Goal: Contribute content: Add original content to the website for others to see

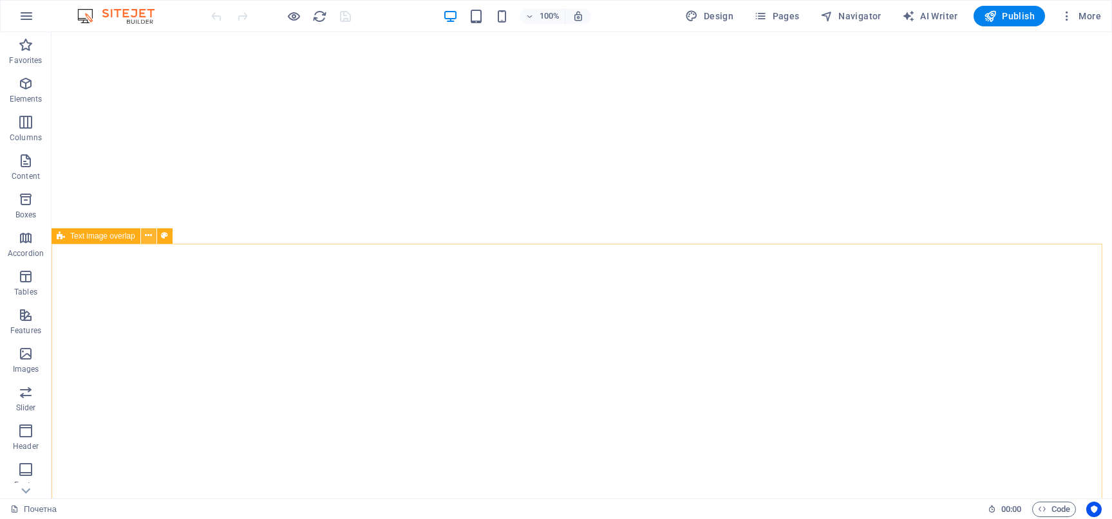
click at [146, 237] on icon at bounding box center [148, 236] width 7 height 14
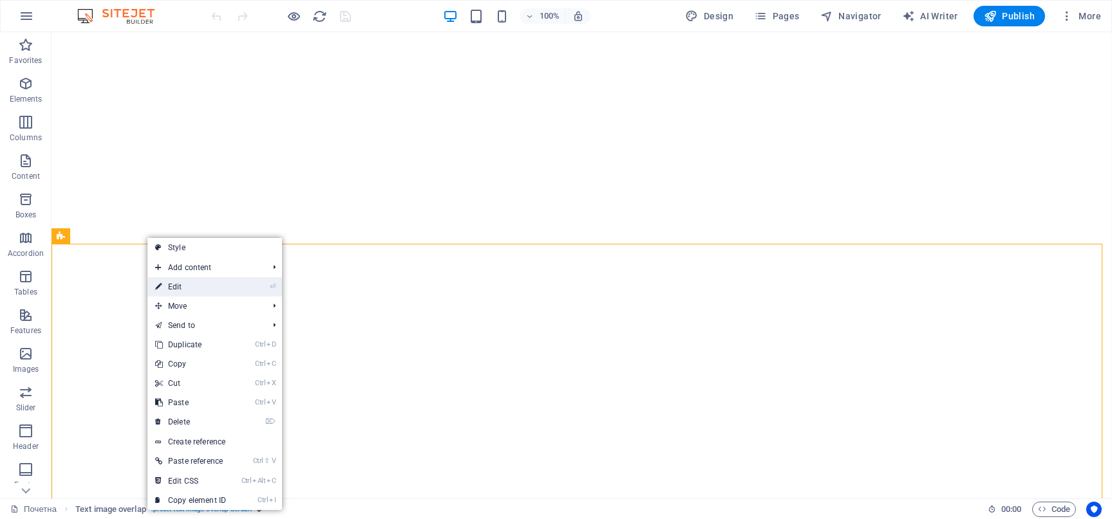
click at [250, 284] on li "⏎ Edit" at bounding box center [214, 286] width 135 height 19
click at [163, 286] on link "⏎ Edit" at bounding box center [190, 286] width 86 height 19
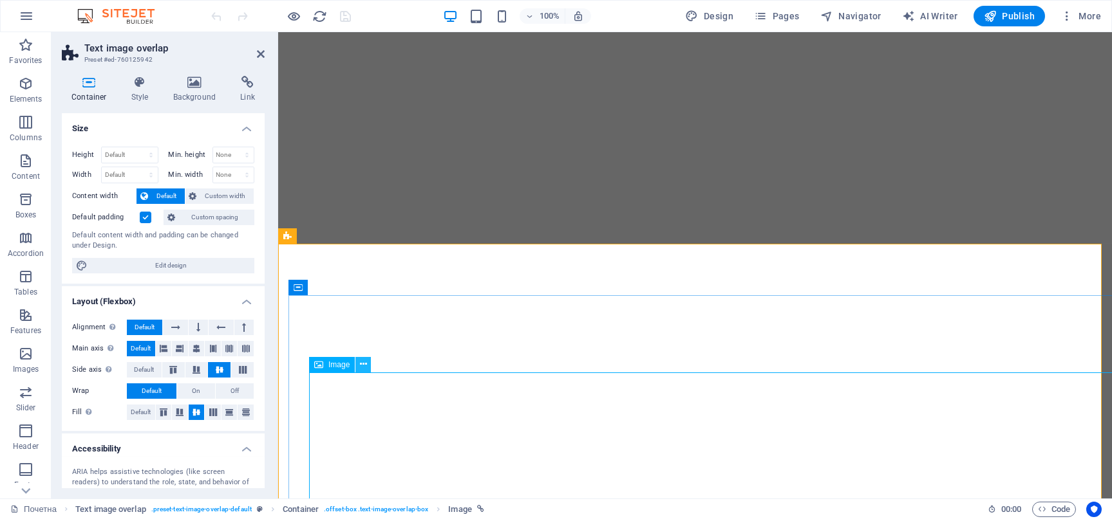
click at [362, 366] on icon at bounding box center [363, 365] width 7 height 14
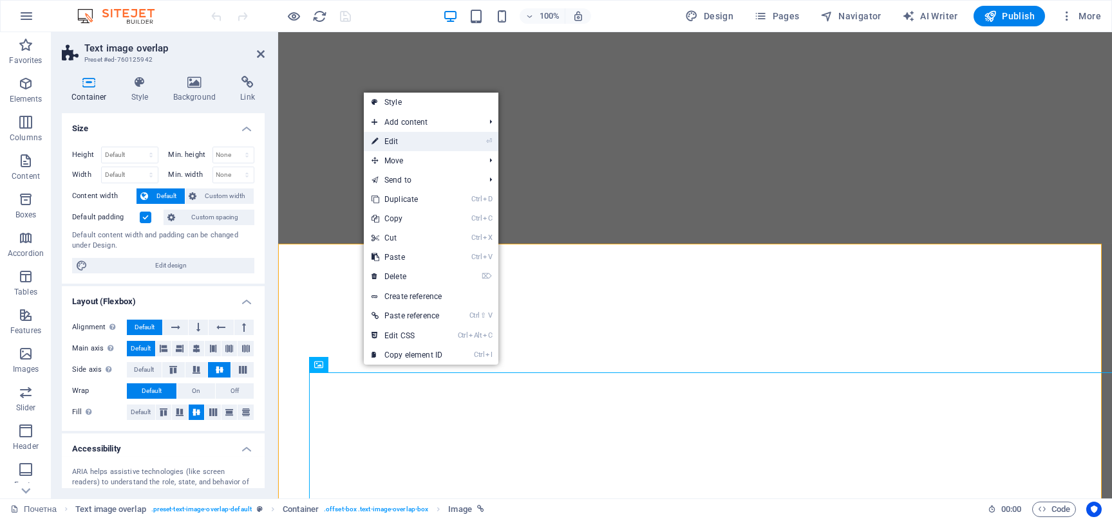
click at [413, 146] on link "⏎ Edit" at bounding box center [407, 141] width 86 height 19
select select "px"
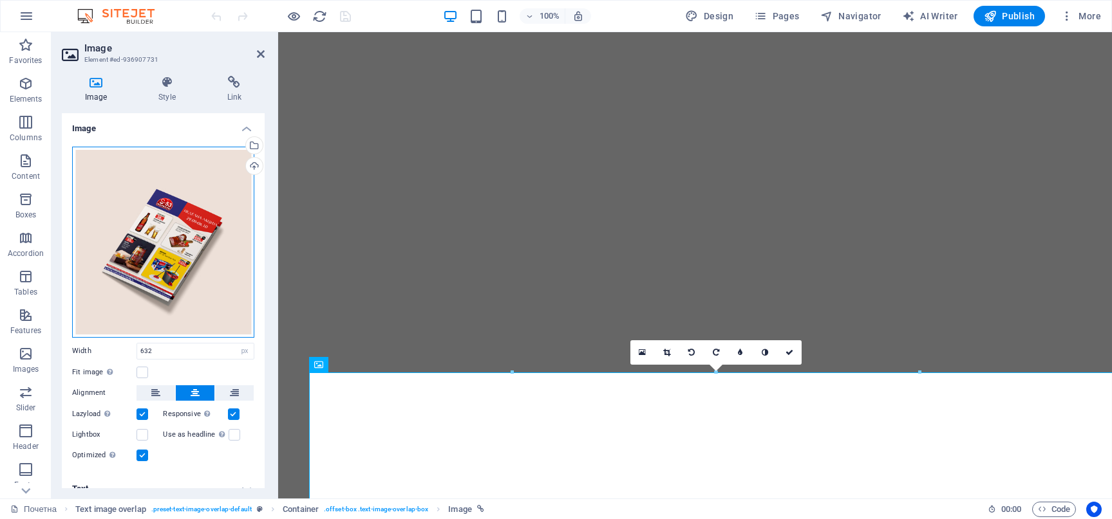
click at [160, 208] on div "Drag files here, click to choose files or select files from Files or our free s…" at bounding box center [163, 242] width 182 height 191
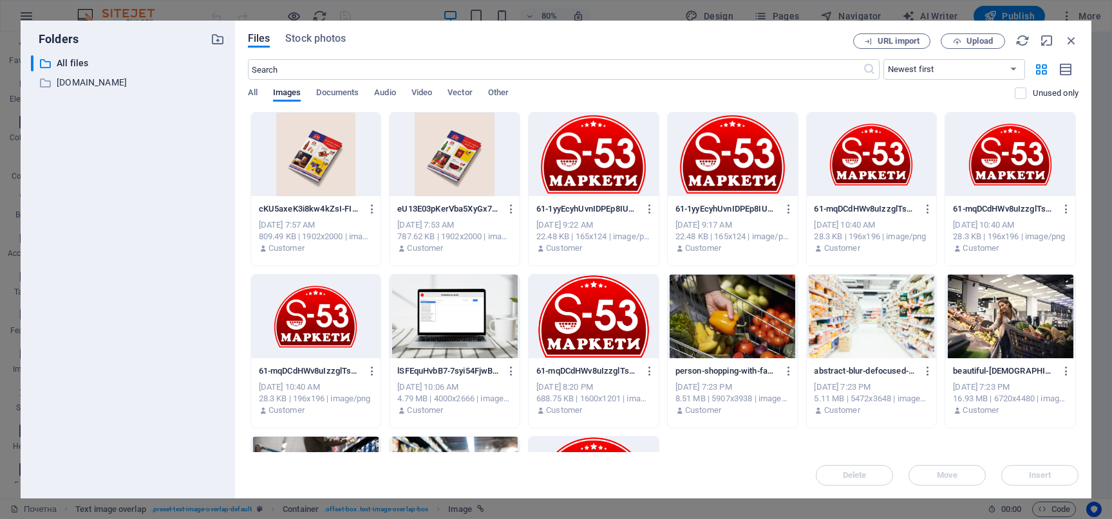
click at [344, 151] on div at bounding box center [316, 155] width 130 height 84
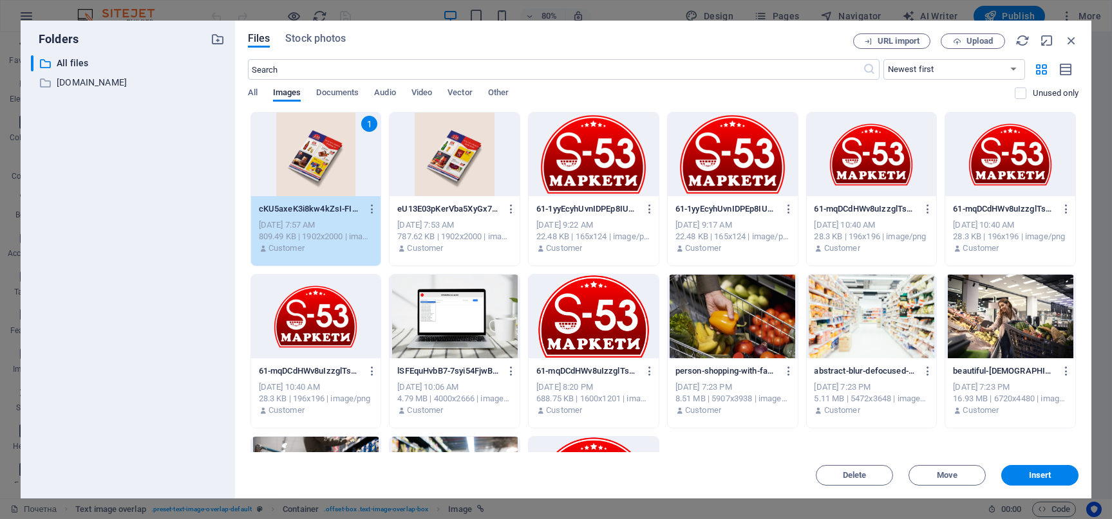
click at [348, 149] on div "1" at bounding box center [316, 155] width 130 height 84
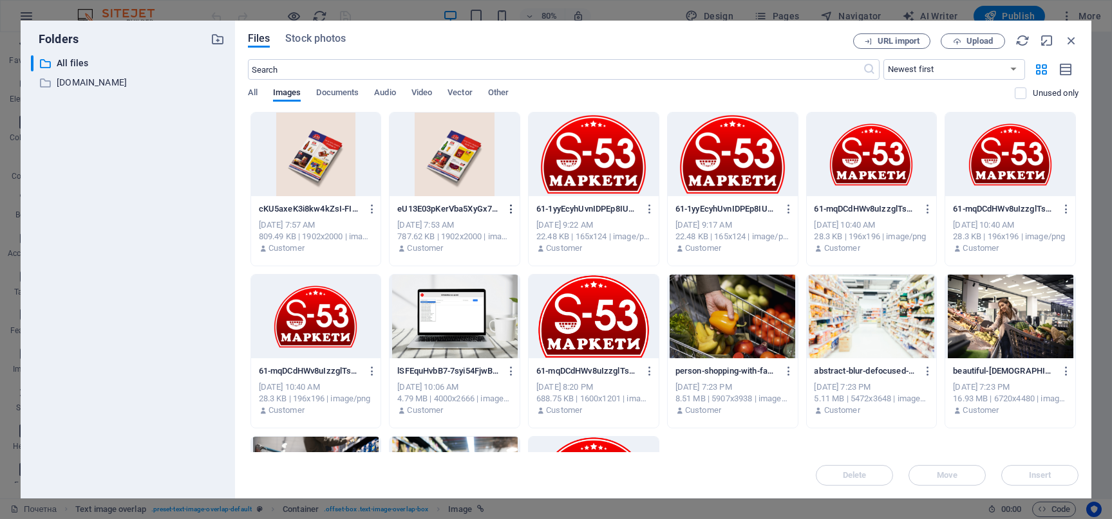
click at [511, 210] on icon "button" at bounding box center [511, 209] width 12 height 12
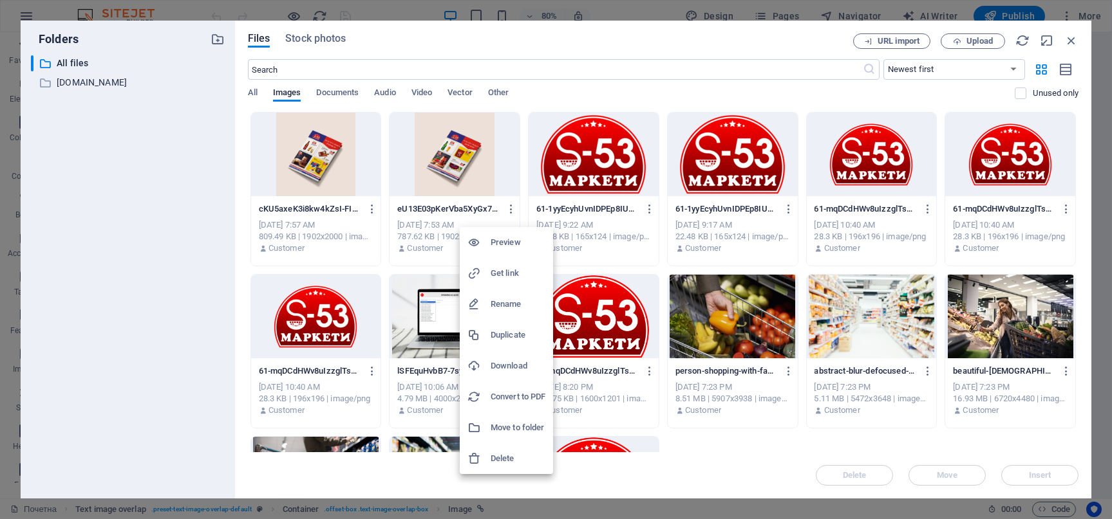
click at [503, 456] on h6 "Delete" at bounding box center [517, 458] width 55 height 15
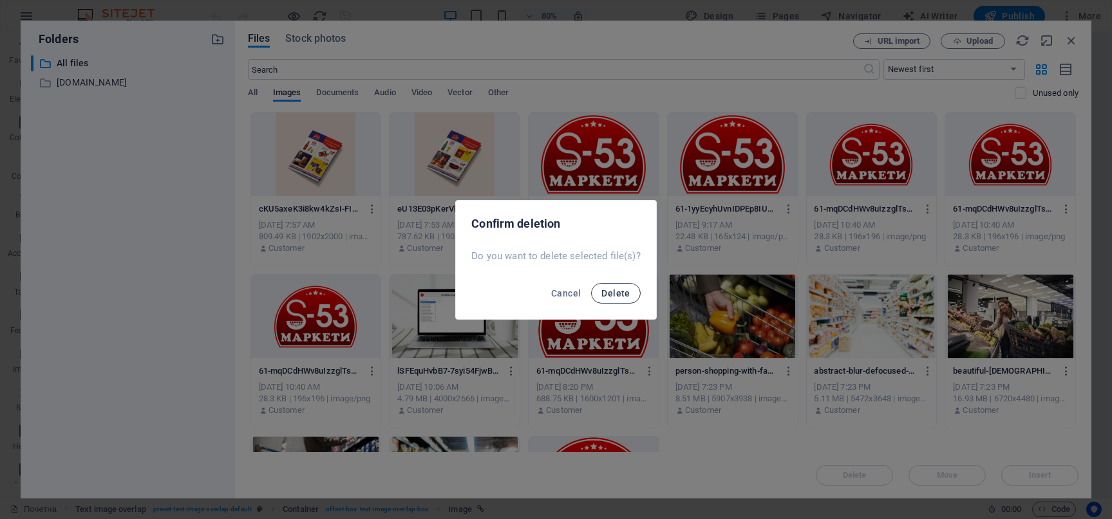
click at [618, 290] on span "Delete" at bounding box center [615, 293] width 28 height 10
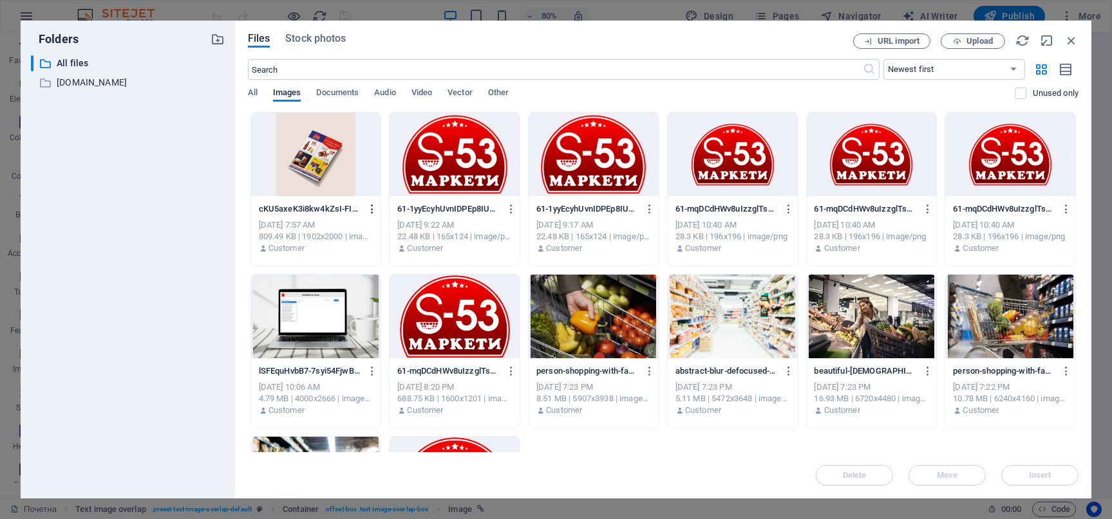
click at [371, 210] on icon "button" at bounding box center [372, 209] width 12 height 12
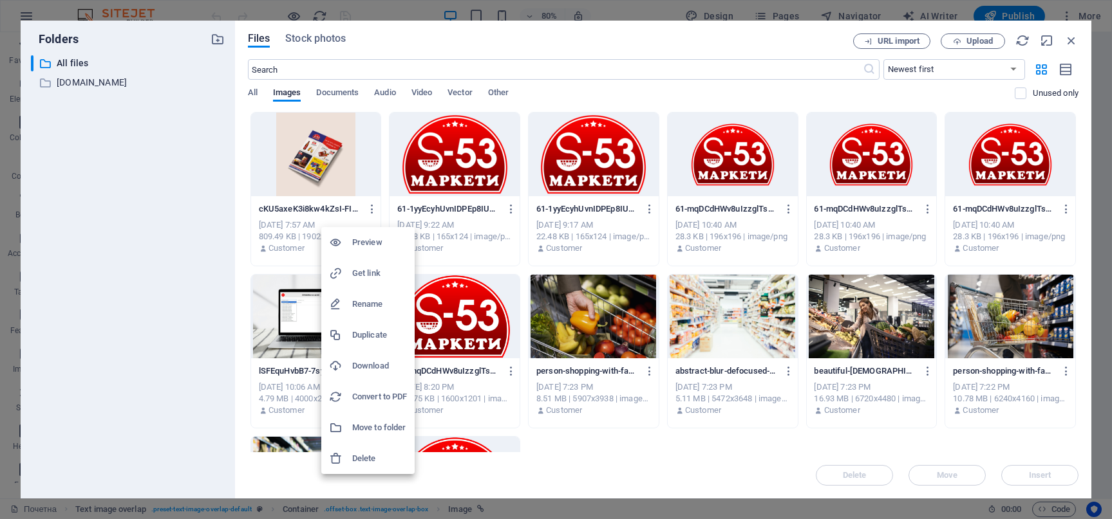
click at [375, 459] on h6 "Delete" at bounding box center [379, 458] width 55 height 15
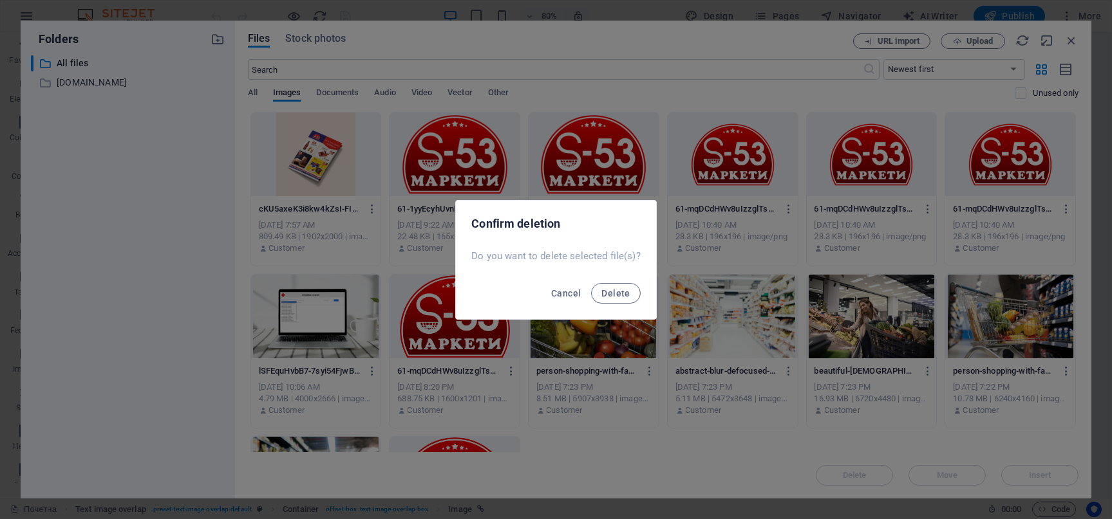
click at [608, 303] on div "Cancel Delete" at bounding box center [556, 297] width 200 height 44
drag, startPoint x: 612, startPoint y: 293, endPoint x: 727, endPoint y: 236, distance: 128.1
click at [618, 290] on span "Delete" at bounding box center [615, 293] width 28 height 10
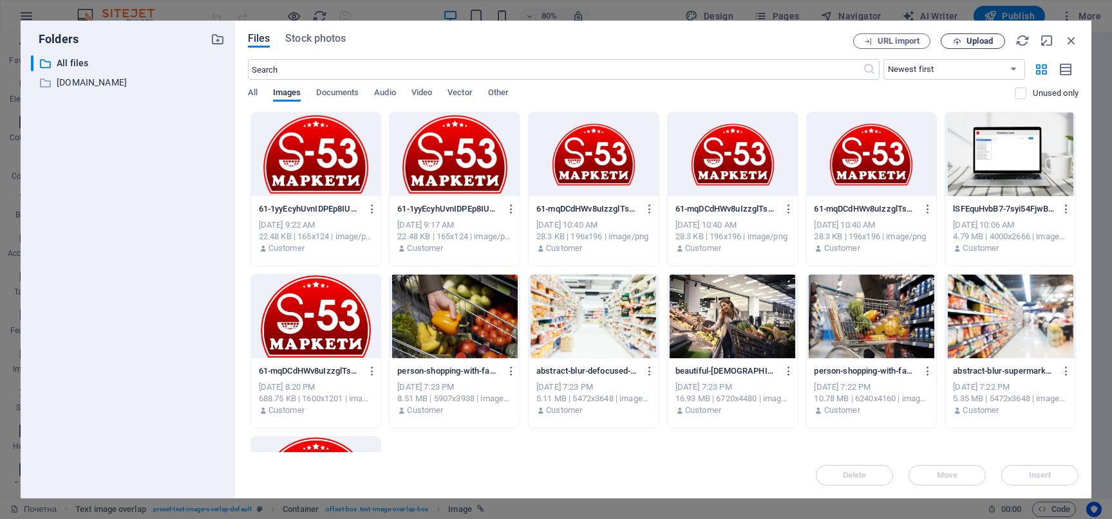
click at [971, 38] on span "Upload" at bounding box center [979, 41] width 26 height 8
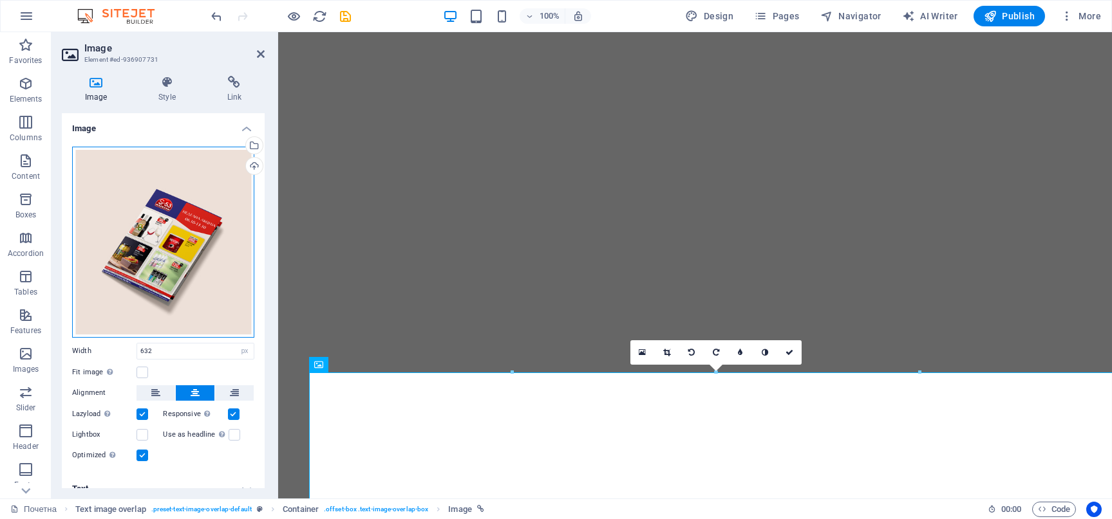
click at [190, 268] on div "Drag files here, click to choose files or select files from Files or our free s…" at bounding box center [163, 242] width 182 height 191
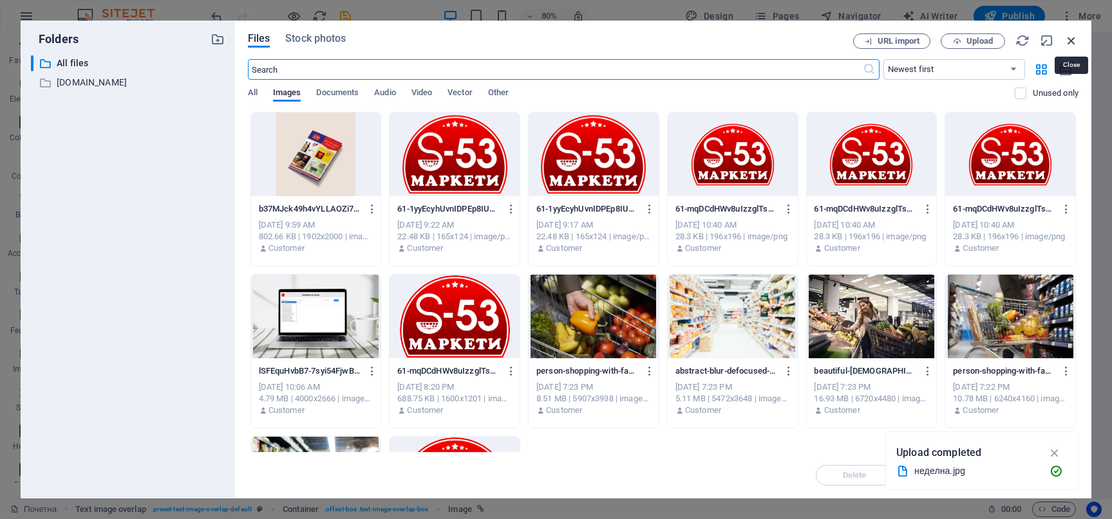
click at [1068, 39] on icon "button" at bounding box center [1071, 40] width 14 height 14
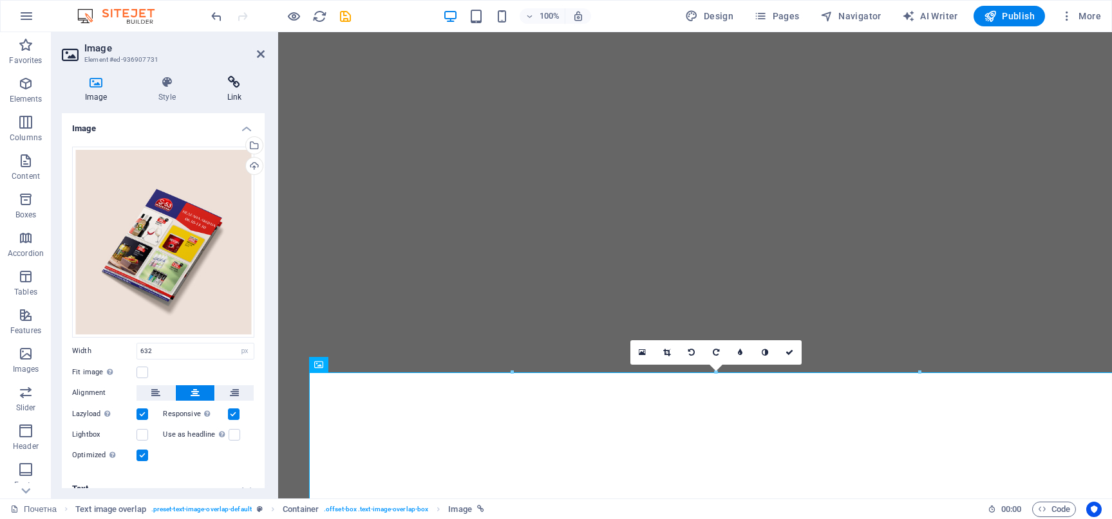
click at [236, 87] on icon at bounding box center [234, 82] width 60 height 13
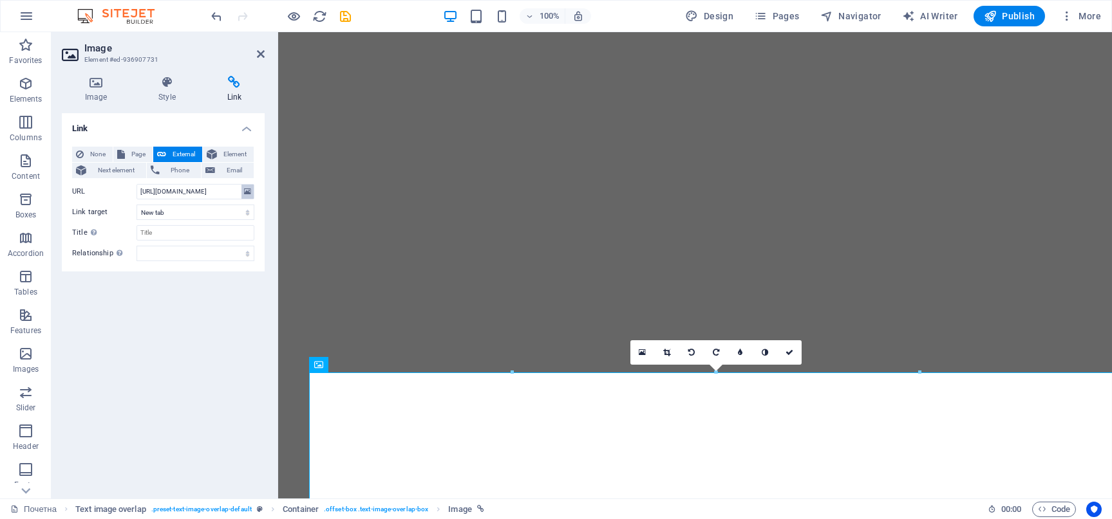
click at [247, 191] on icon at bounding box center [247, 192] width 7 height 14
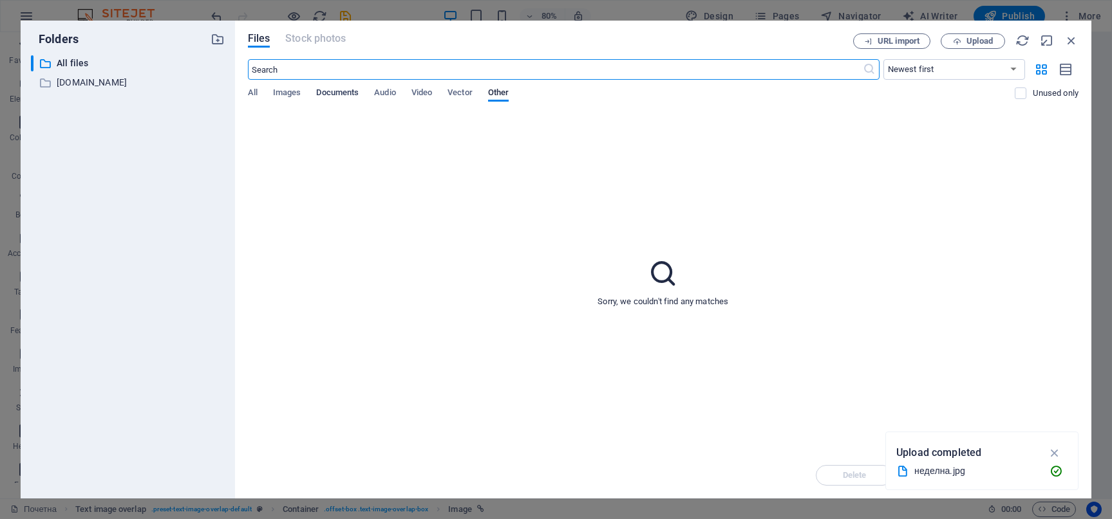
click at [320, 89] on span "Documents" at bounding box center [337, 94] width 42 height 18
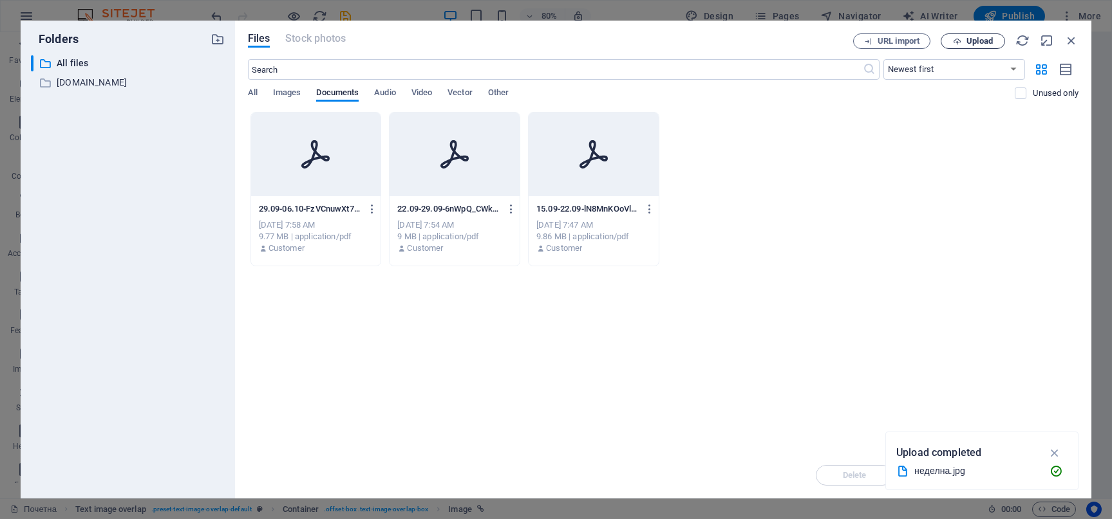
click at [963, 42] on span "Upload" at bounding box center [972, 41] width 53 height 8
type input "[URL][DOMAIN_NAME]"
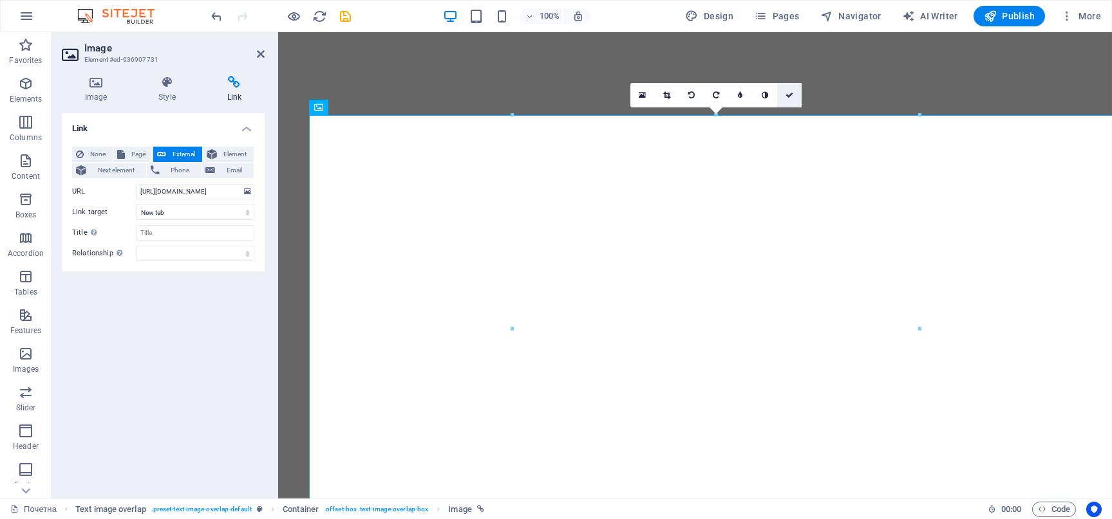
click at [790, 97] on icon at bounding box center [789, 95] width 8 height 8
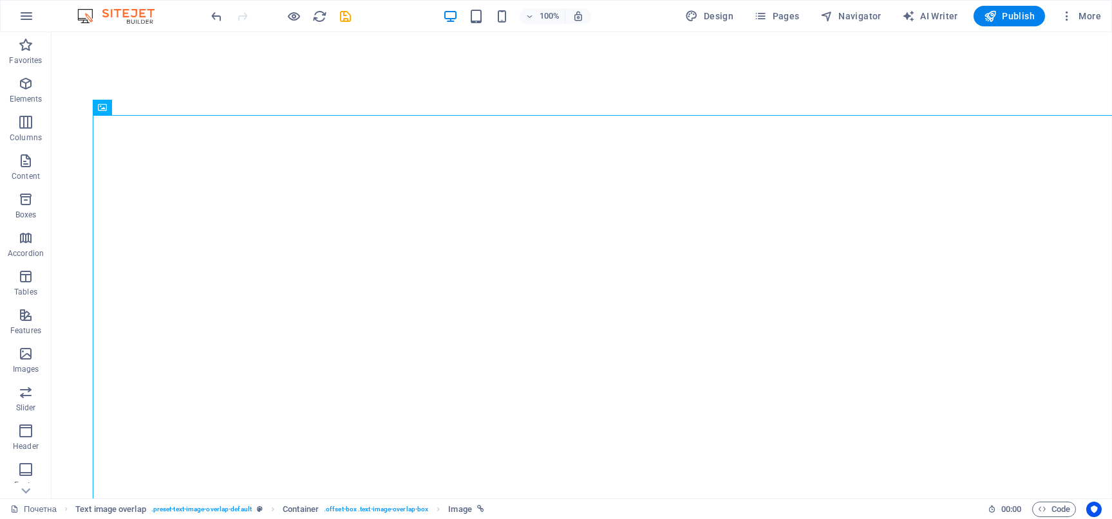
drag, startPoint x: 342, startPoint y: 15, endPoint x: 391, endPoint y: 14, distance: 49.6
click at [344, 14] on icon "save" at bounding box center [346, 16] width 15 height 15
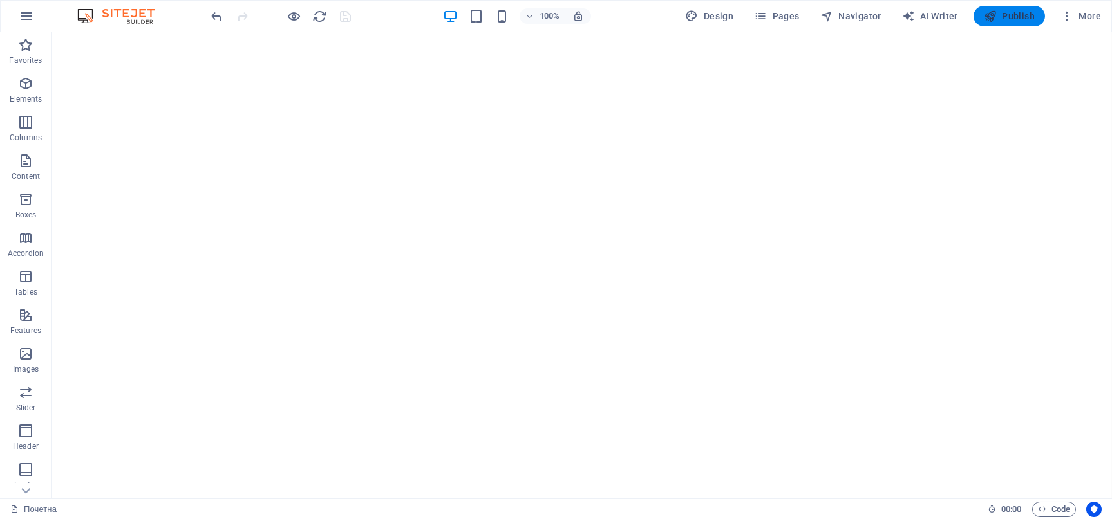
click at [1032, 12] on span "Publish" at bounding box center [1008, 16] width 51 height 13
